Goal: Check status: Check status

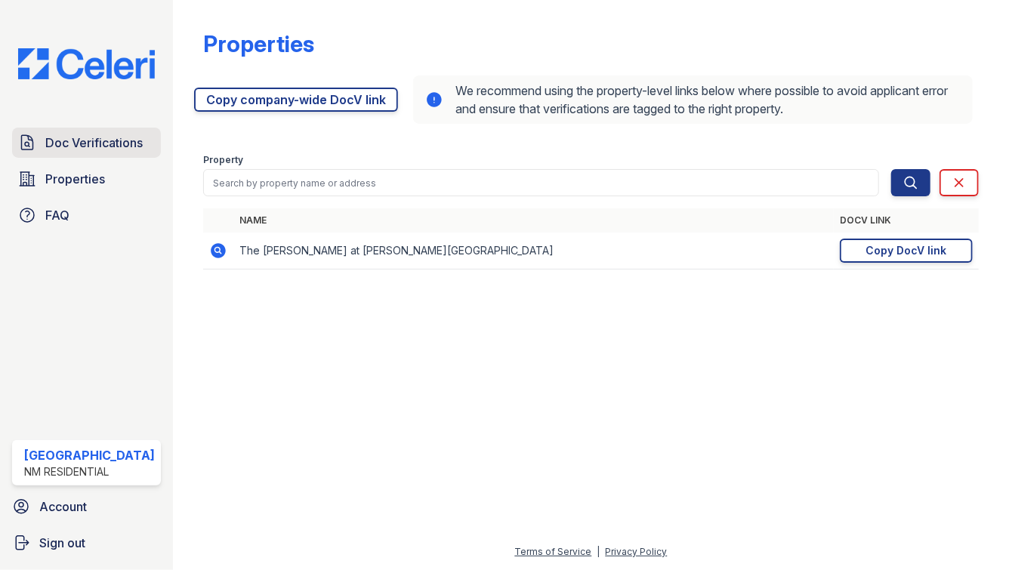
click at [122, 142] on span "Doc Verifications" at bounding box center [93, 143] width 97 height 18
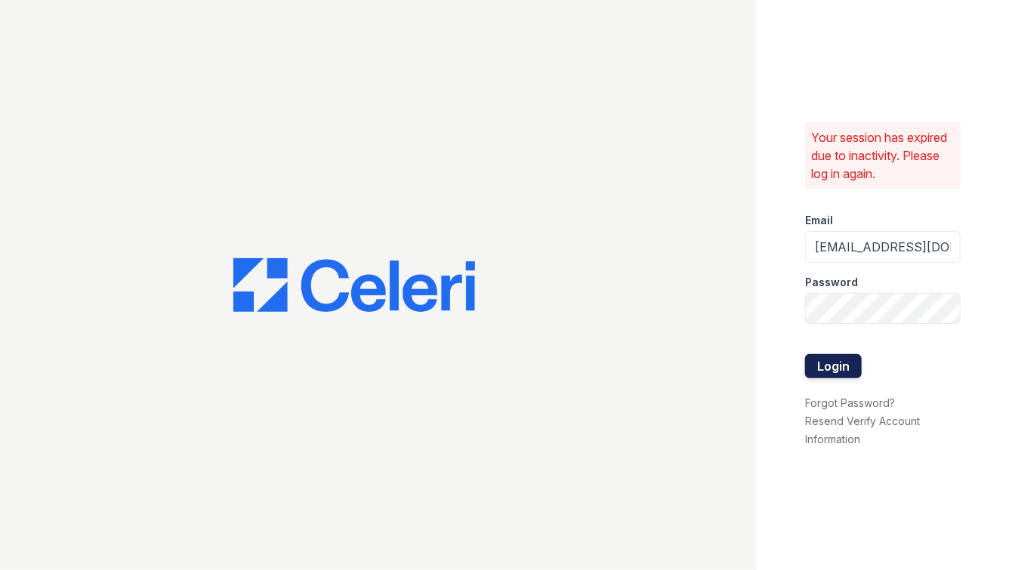
click at [828, 365] on button "Login" at bounding box center [833, 366] width 57 height 24
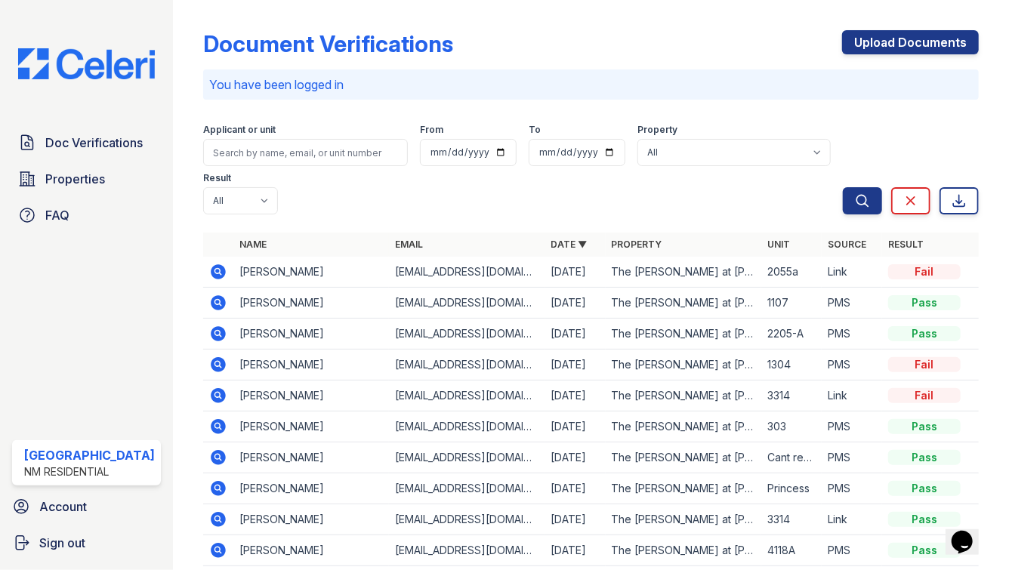
click at [211, 264] on icon at bounding box center [218, 271] width 15 height 15
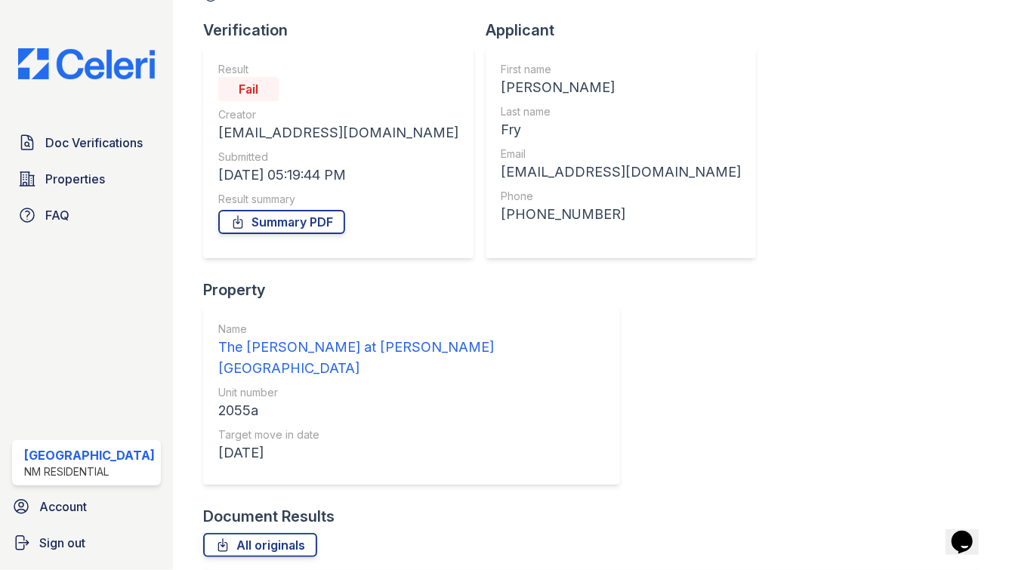
scroll to position [94, 0]
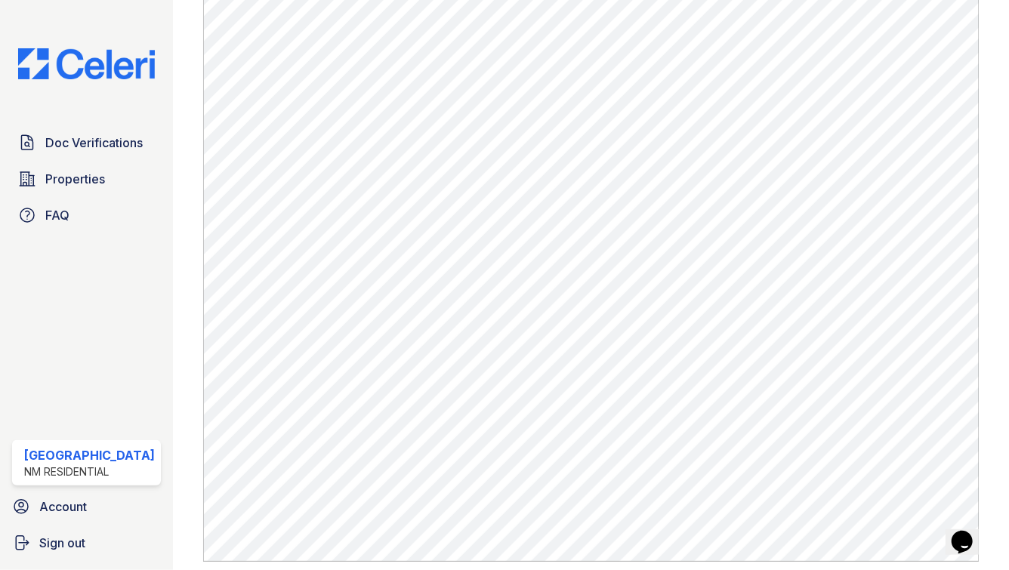
scroll to position [836, 0]
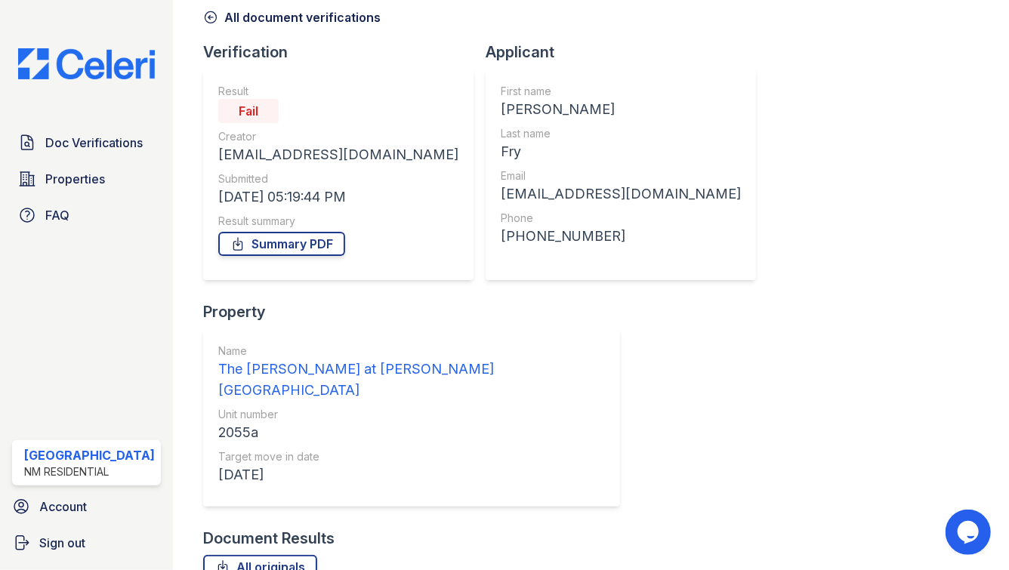
scroll to position [72, 0]
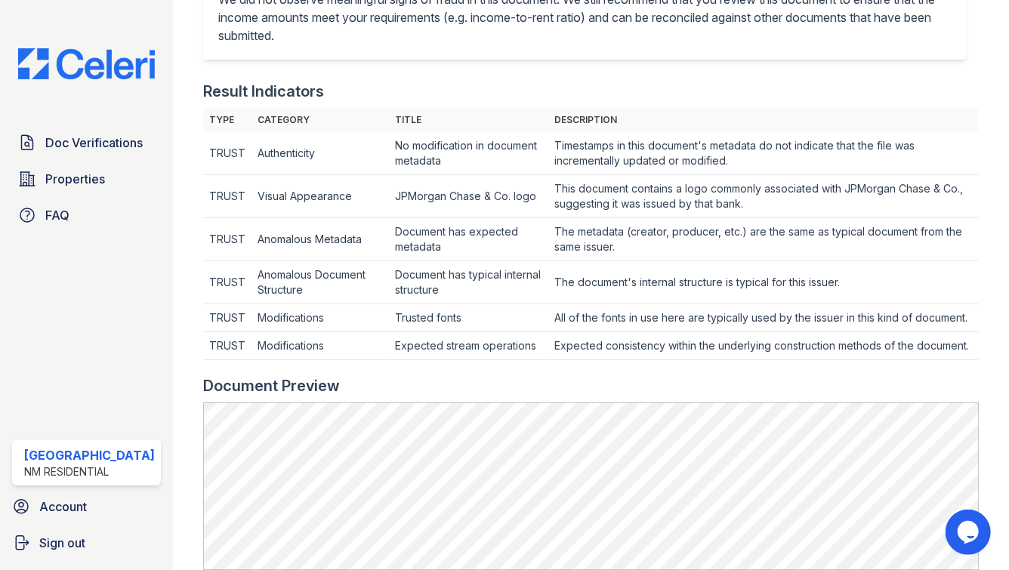
scroll to position [643, 0]
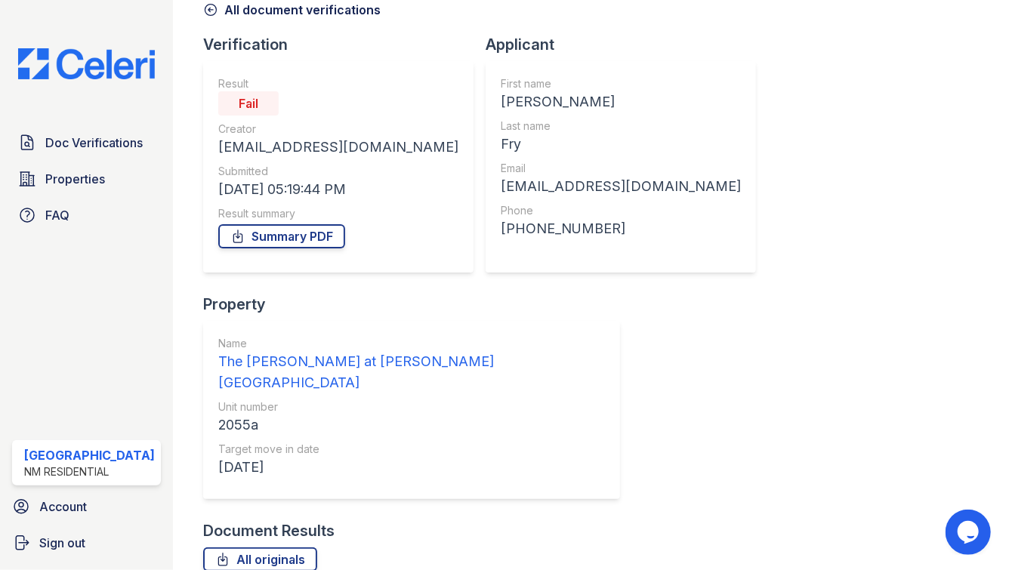
scroll to position [102, 0]
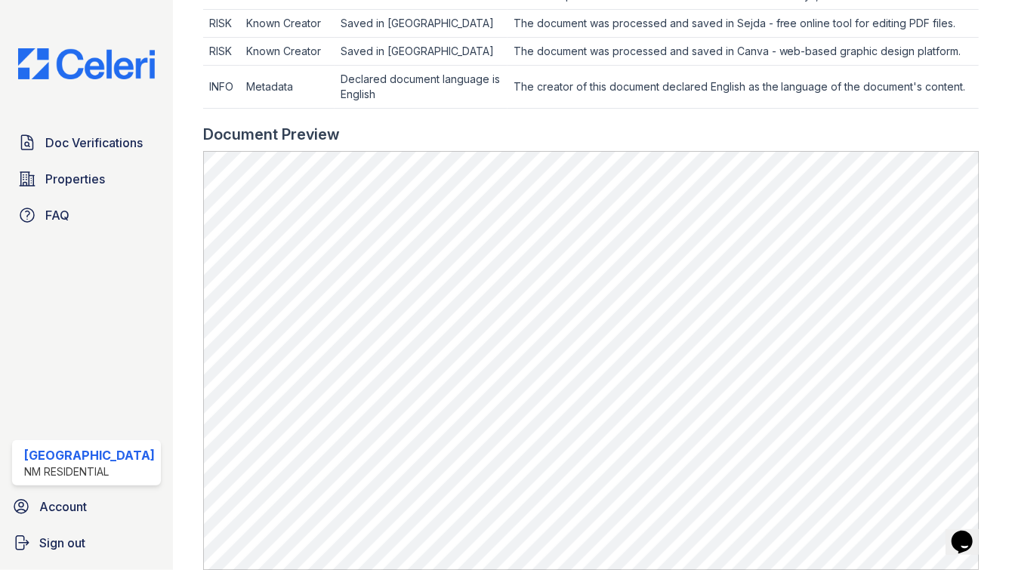
scroll to position [790, 0]
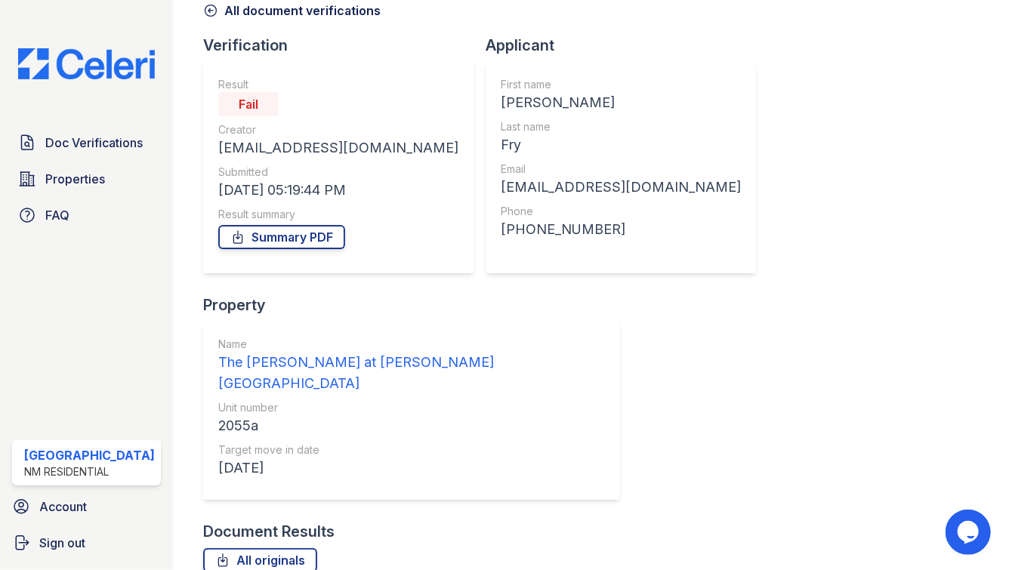
scroll to position [102, 0]
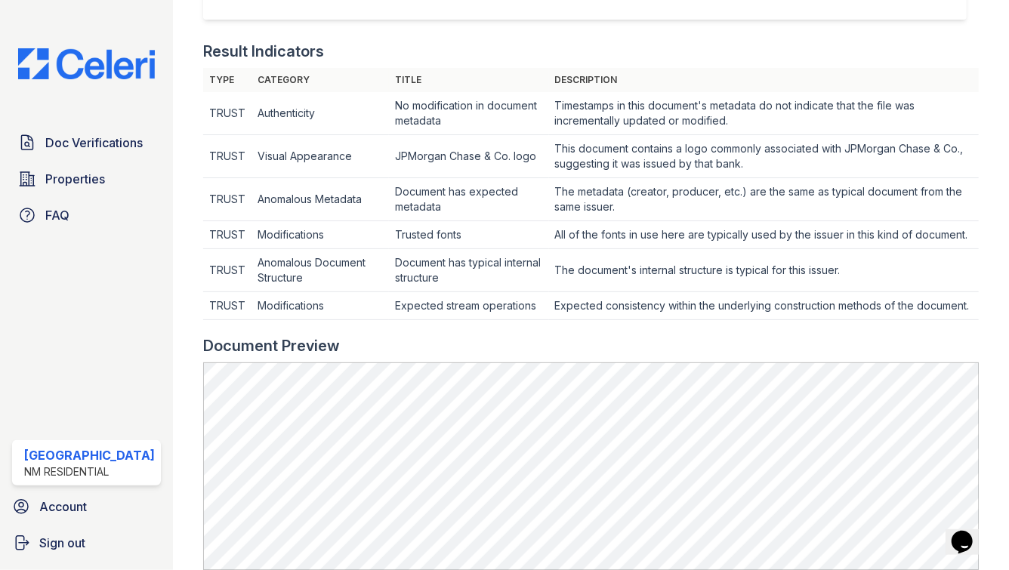
scroll to position [461, 0]
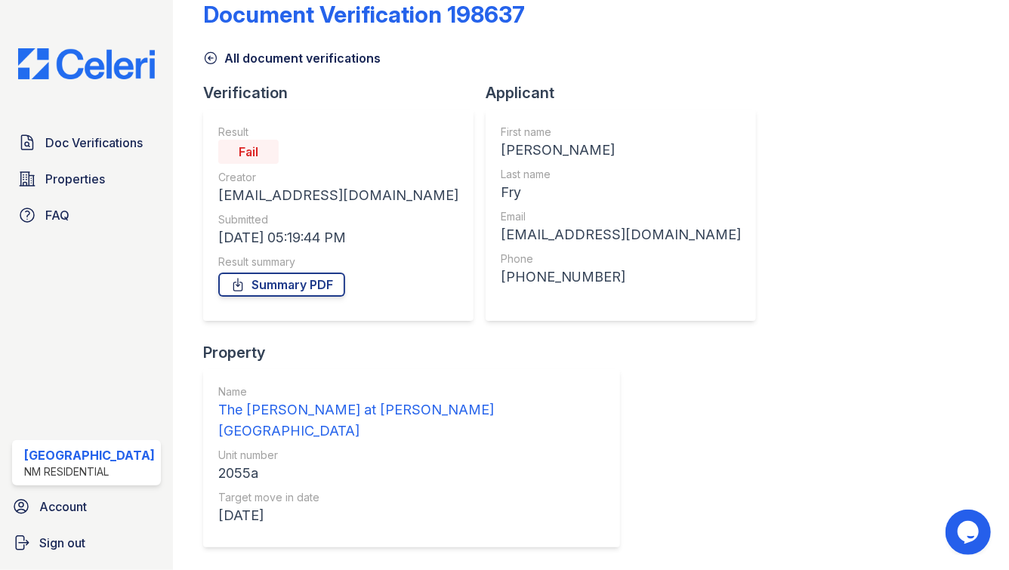
scroll to position [102, 0]
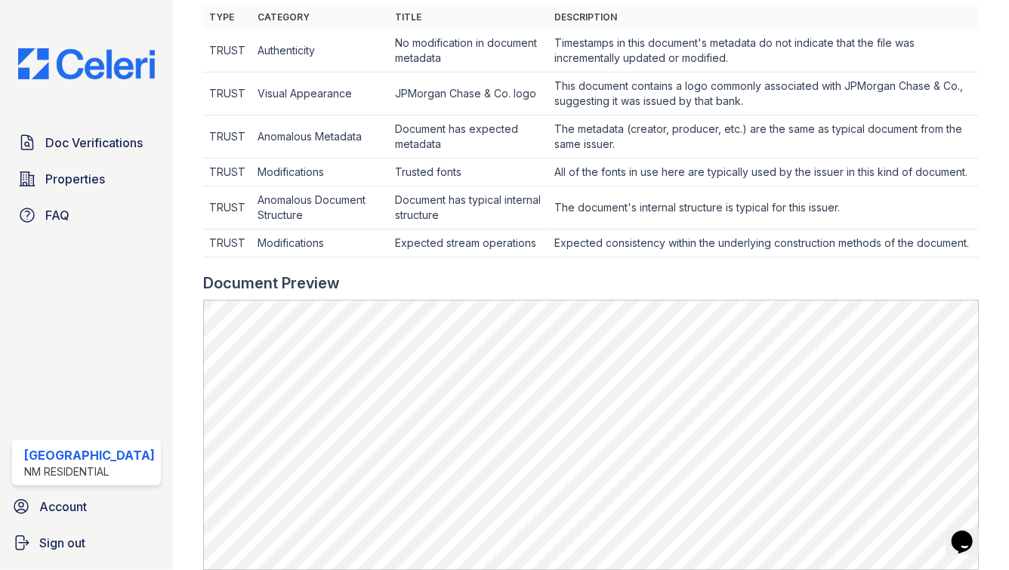
scroll to position [723, 0]
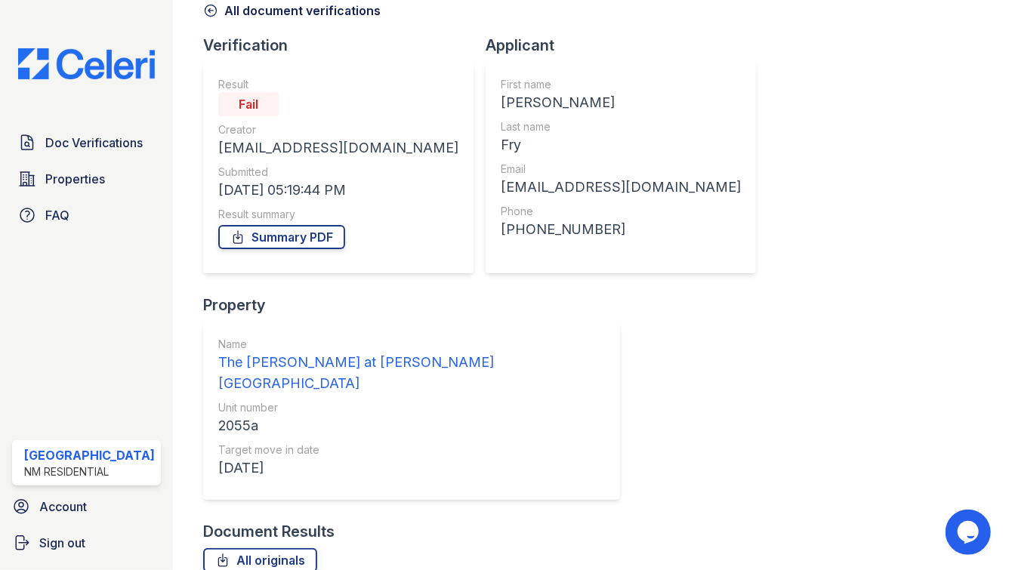
scroll to position [102, 0]
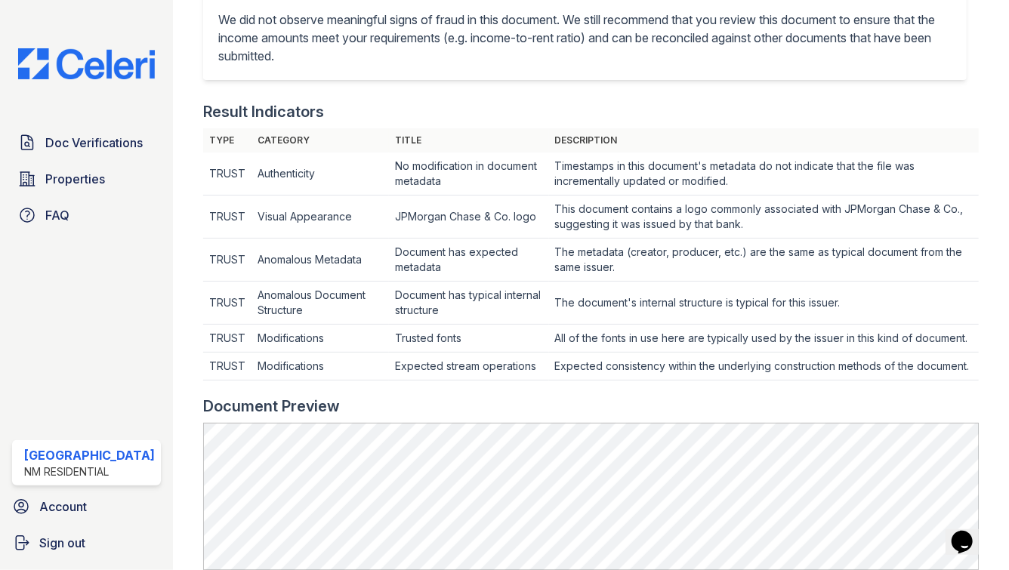
scroll to position [796, 0]
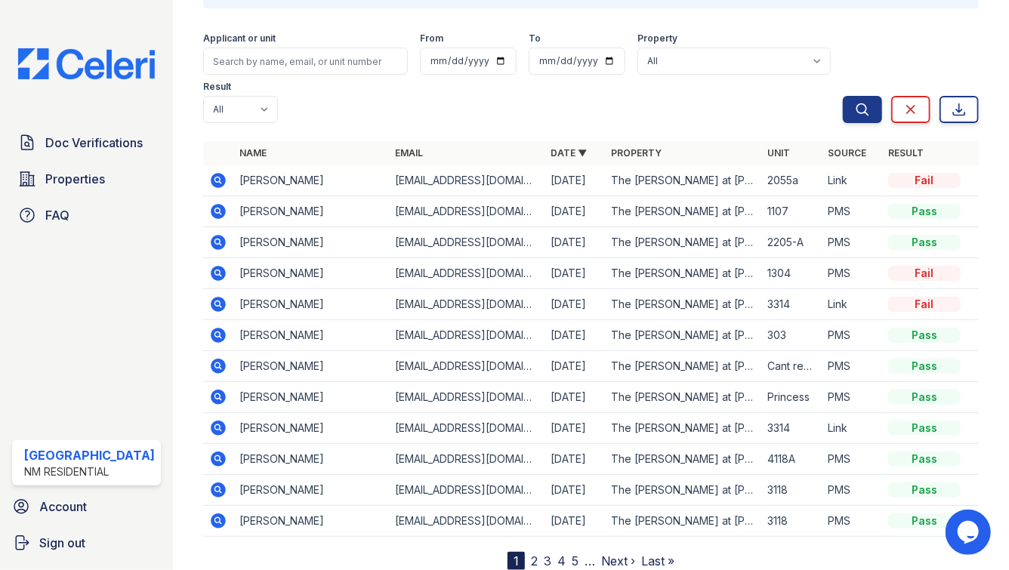
scroll to position [87, 0]
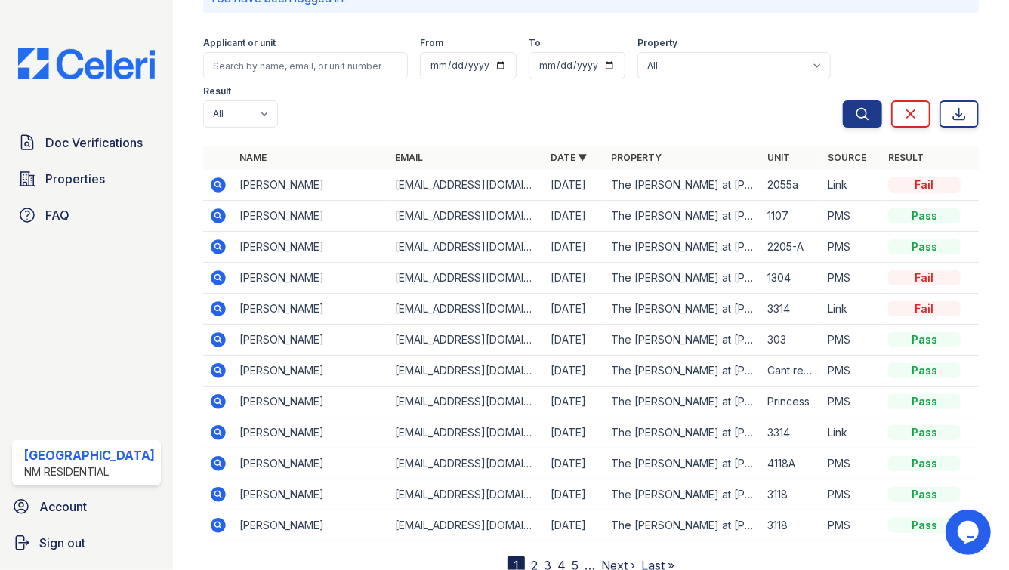
click at [211, 238] on icon at bounding box center [218, 247] width 18 height 18
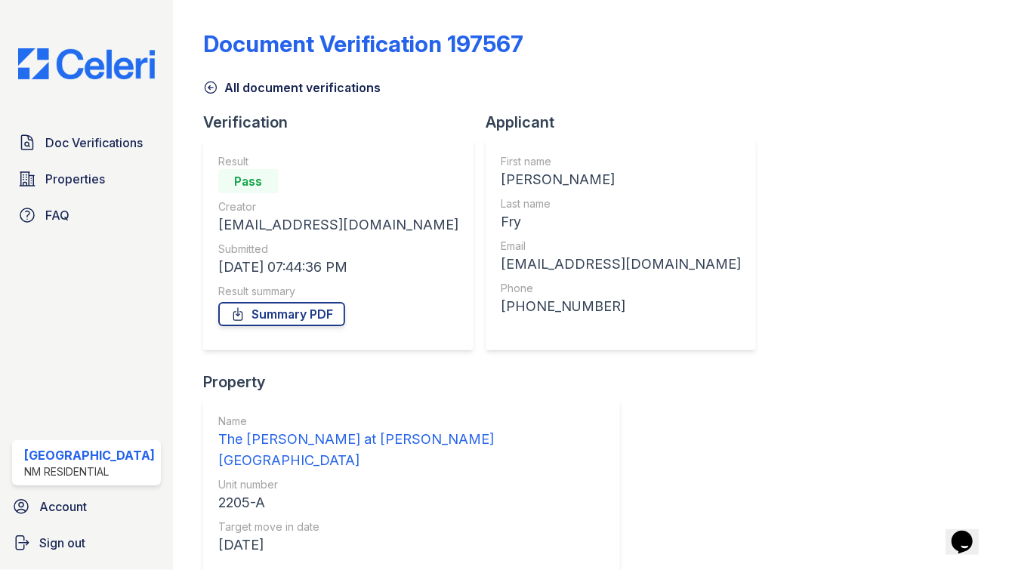
scroll to position [66, 0]
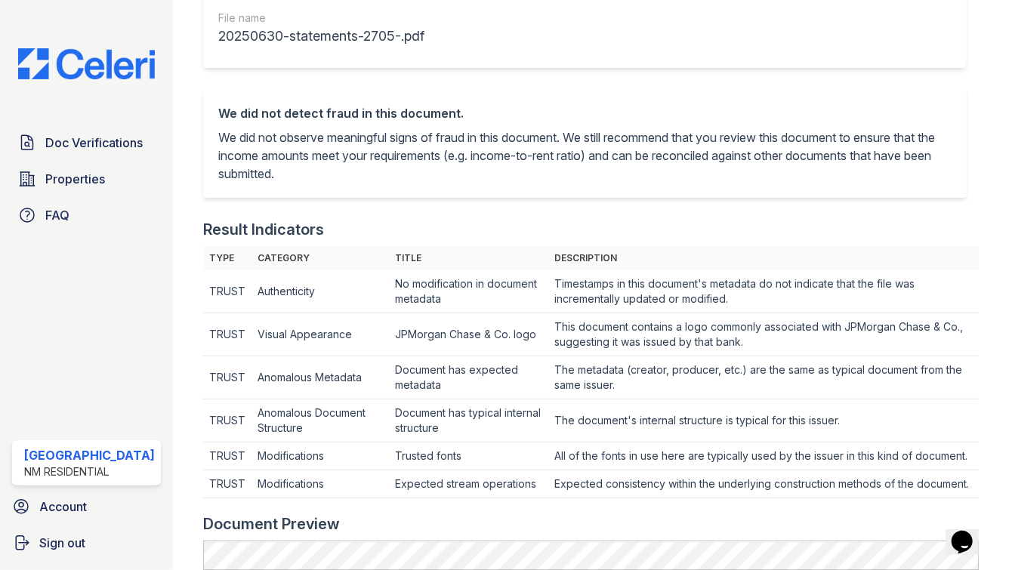
scroll to position [584, 0]
